Goal: Task Accomplishment & Management: Use online tool/utility

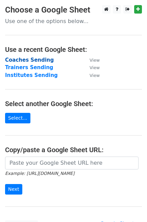
click at [21, 62] on strong "Coaches Sending" at bounding box center [29, 60] width 49 height 6
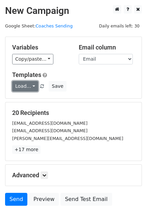
click at [28, 91] on link "Load..." at bounding box center [25, 86] width 26 height 11
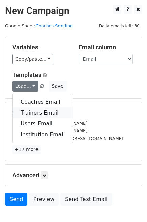
click at [40, 115] on link "Trainers Email" at bounding box center [43, 112] width 60 height 11
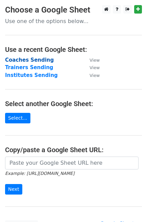
click at [27, 60] on strong "Coaches Sending" at bounding box center [29, 60] width 49 height 6
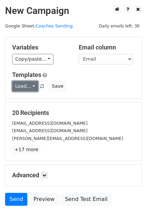
click at [32, 87] on link "Load..." at bounding box center [25, 86] width 26 height 11
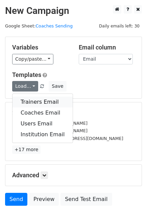
click at [34, 102] on link "Trainers Email" at bounding box center [43, 102] width 60 height 11
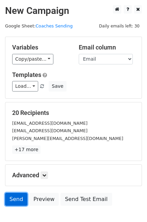
click at [17, 201] on link "Send" at bounding box center [16, 199] width 22 height 13
